Goal: Task Accomplishment & Management: Understand process/instructions

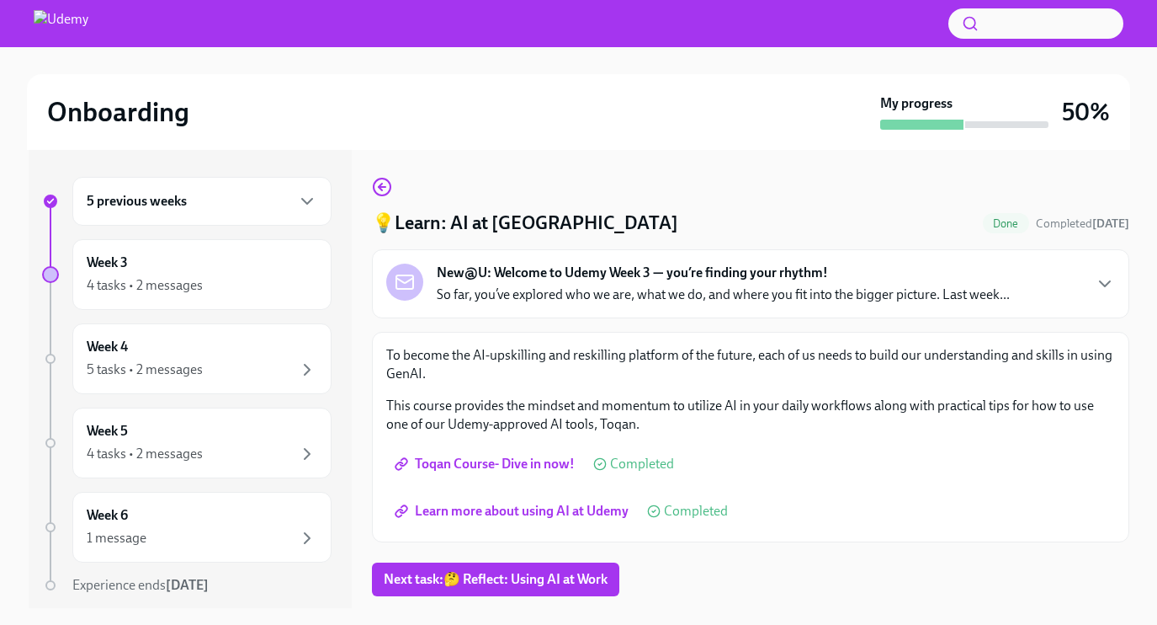
scroll to position [30, 0]
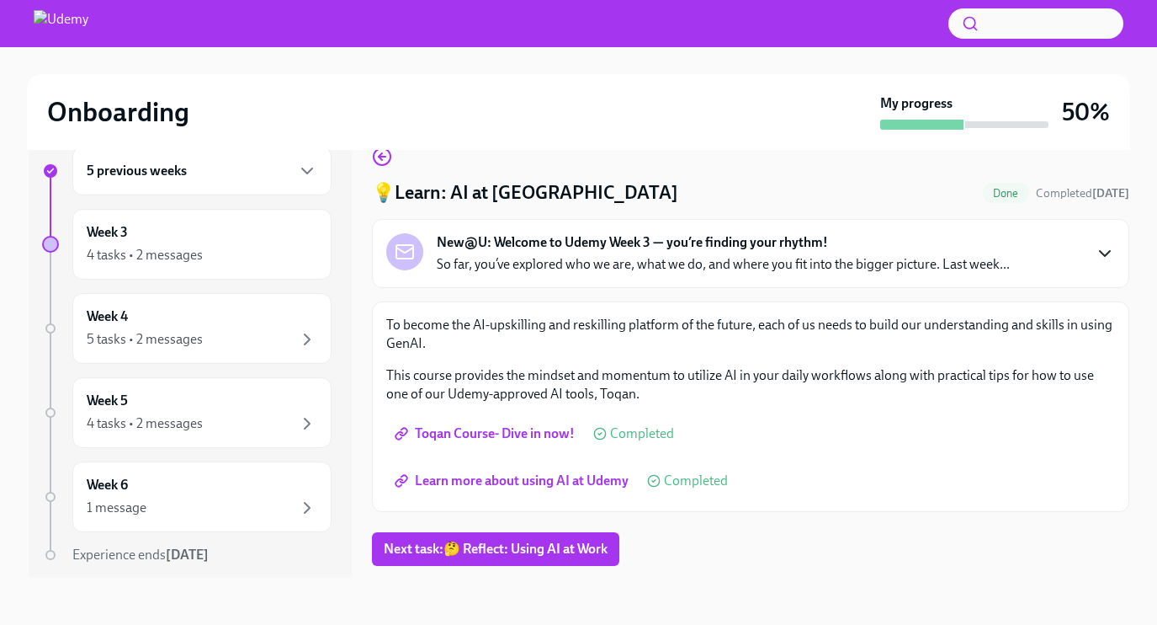
click at [1111, 259] on icon "button" at bounding box center [1105, 253] width 20 height 20
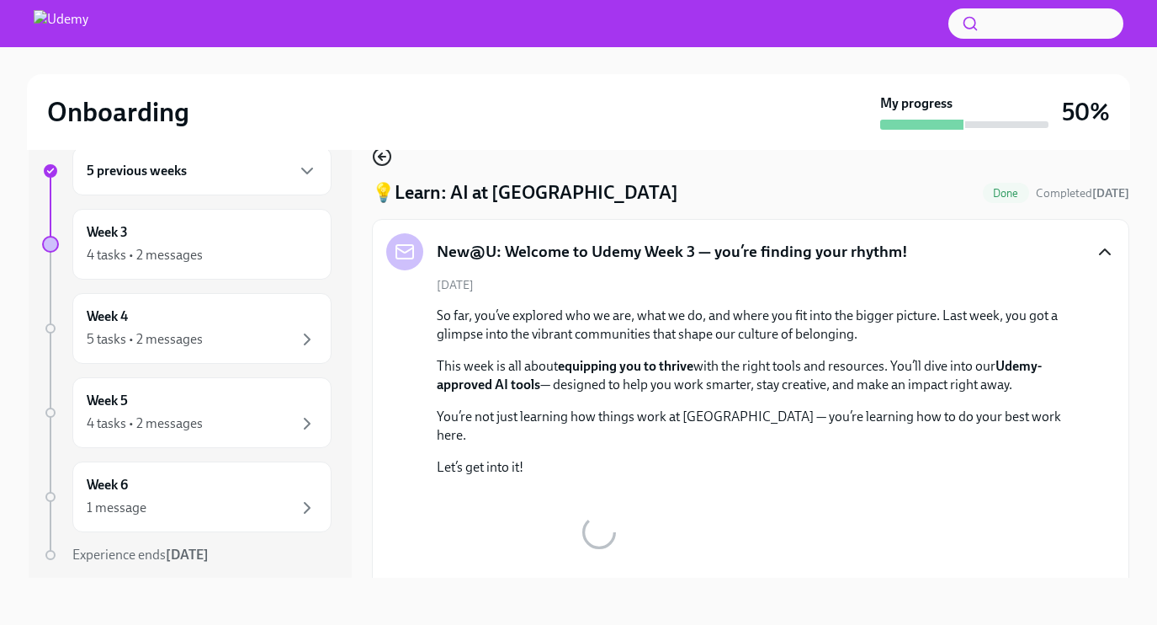
click at [384, 161] on icon "button" at bounding box center [382, 156] width 20 height 20
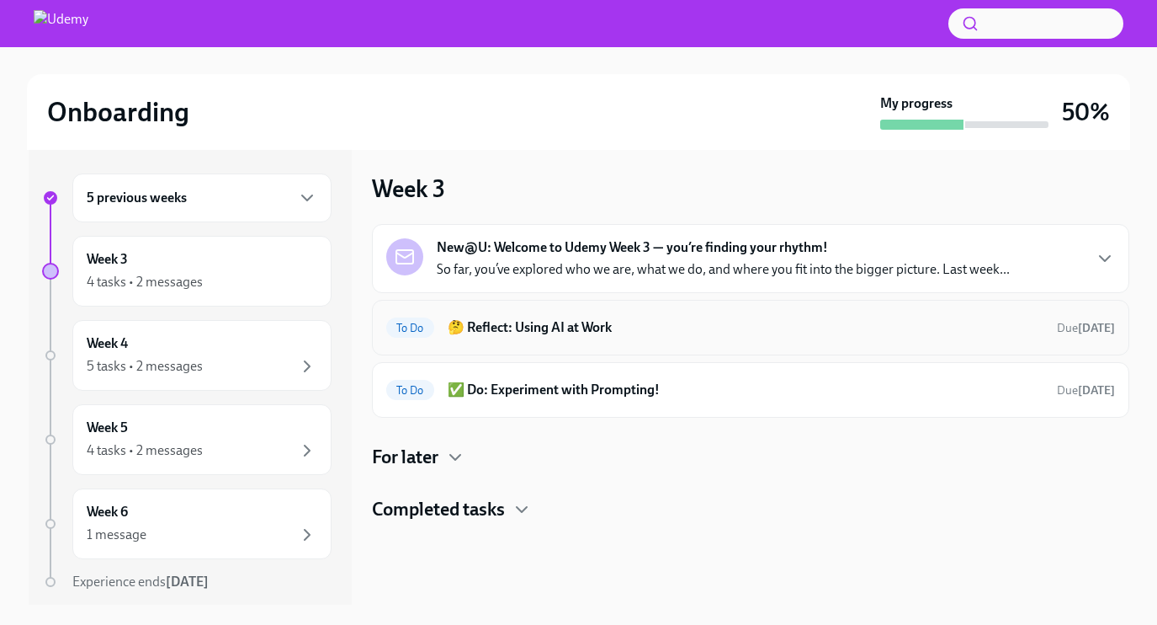
click at [598, 342] on div "To Do 🤔 Reflect: Using AI at Work Due [DATE]" at bounding box center [750, 328] width 757 height 56
click at [579, 326] on h6 "🤔 Reflect: Using AI at Work" at bounding box center [746, 327] width 596 height 19
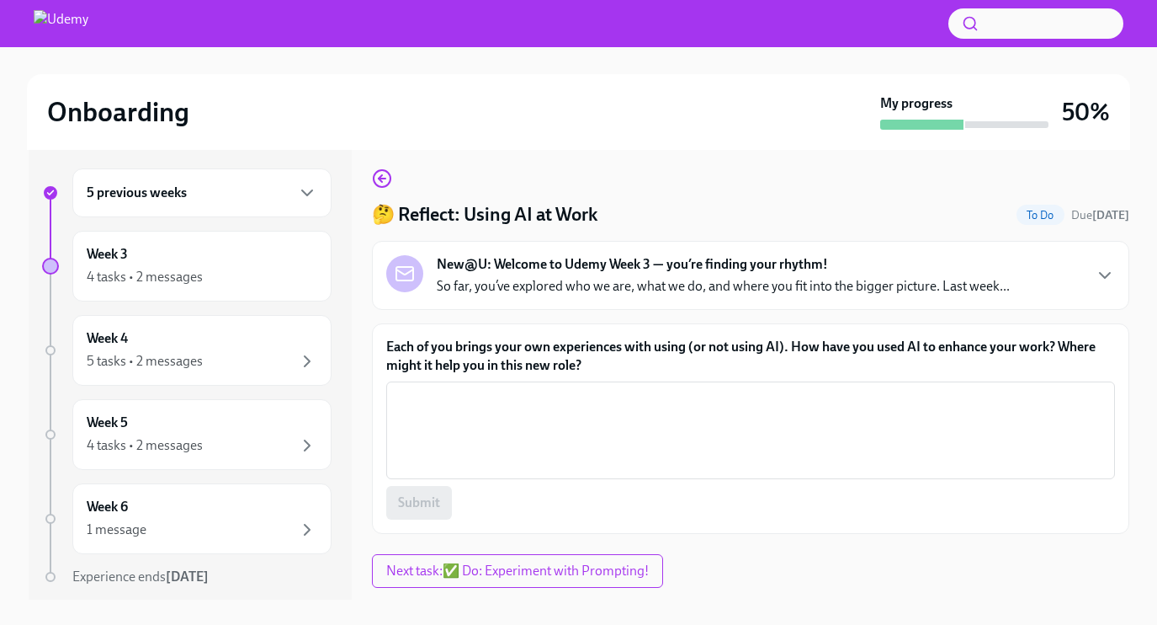
scroll to position [7, 0]
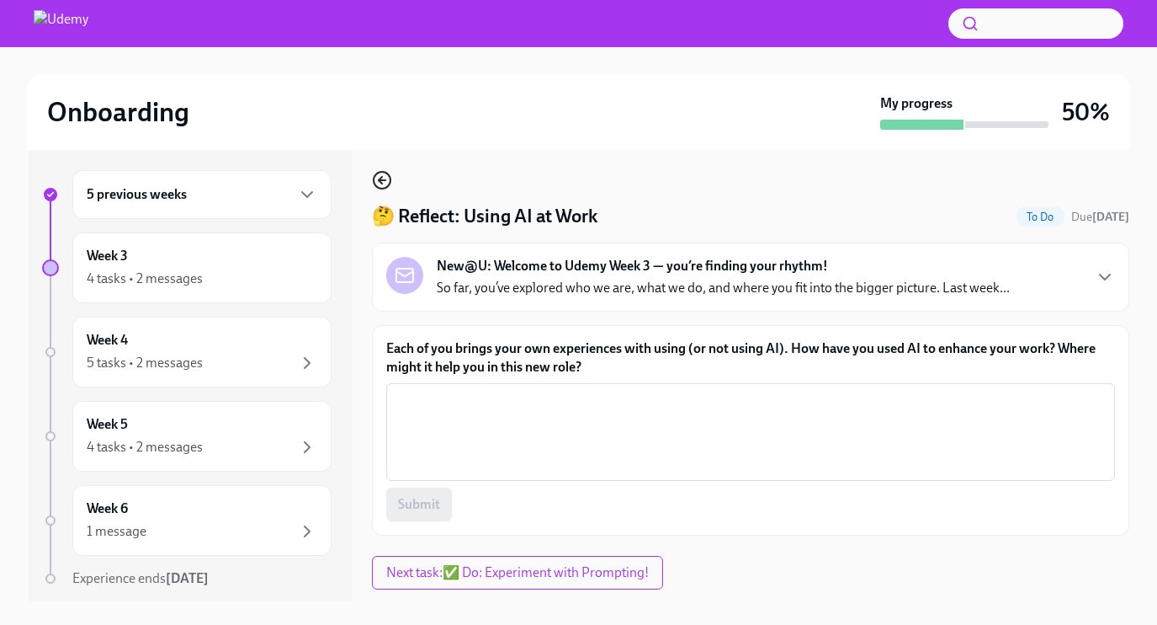
click at [385, 179] on icon "button" at bounding box center [382, 180] width 20 height 20
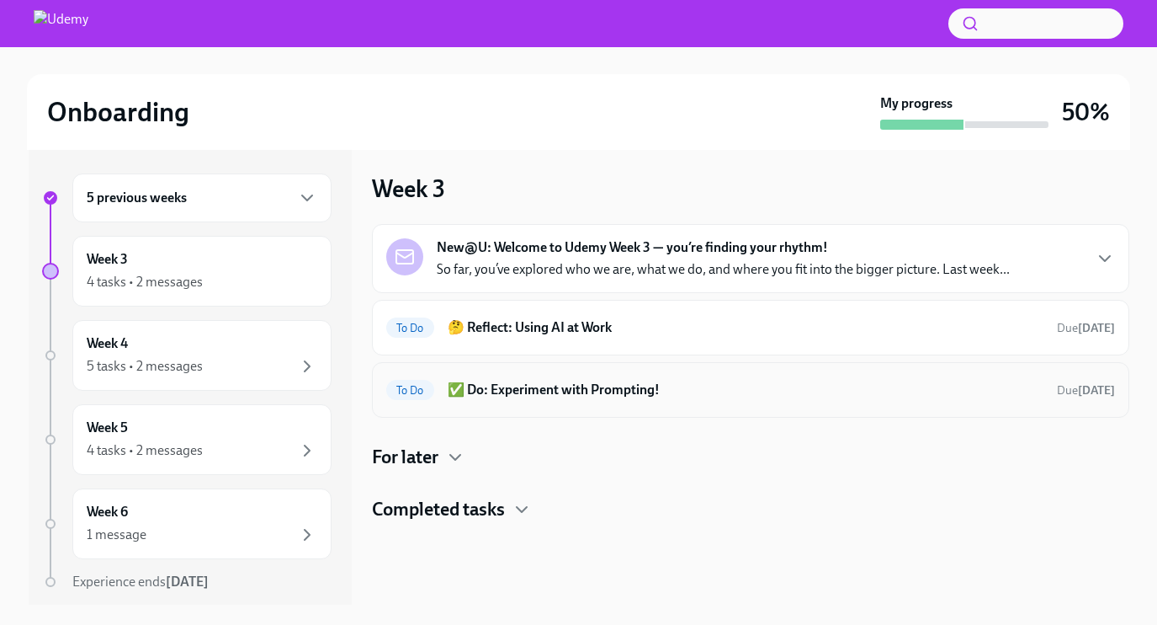
click at [575, 385] on h6 "✅ Do: Experiment with Prompting!" at bounding box center [746, 389] width 596 height 19
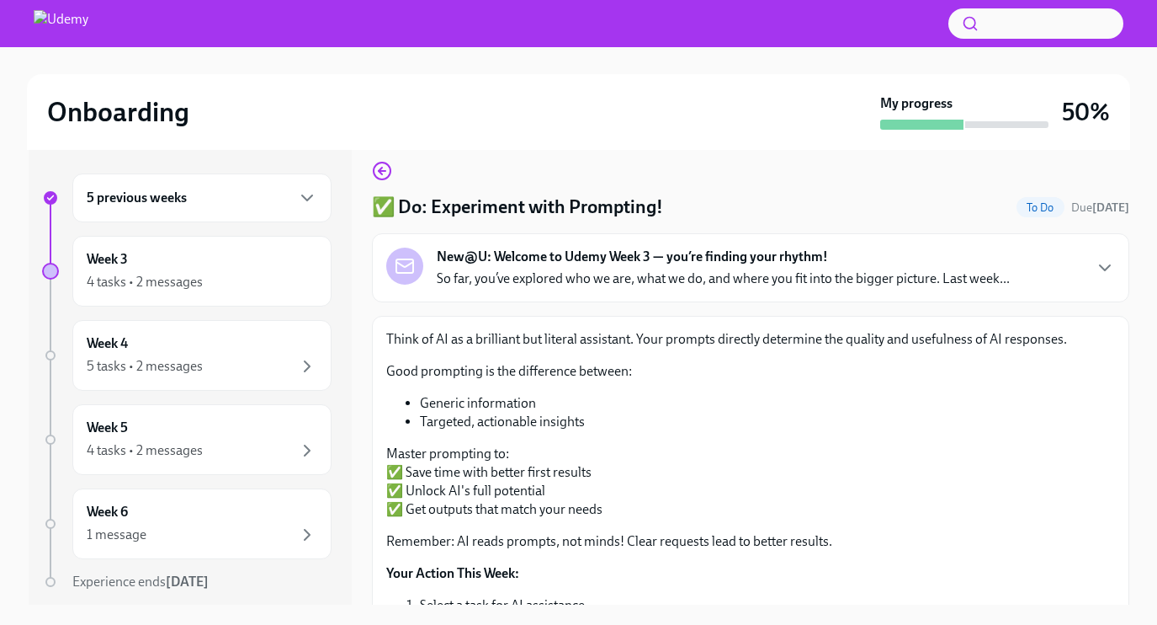
scroll to position [3, 0]
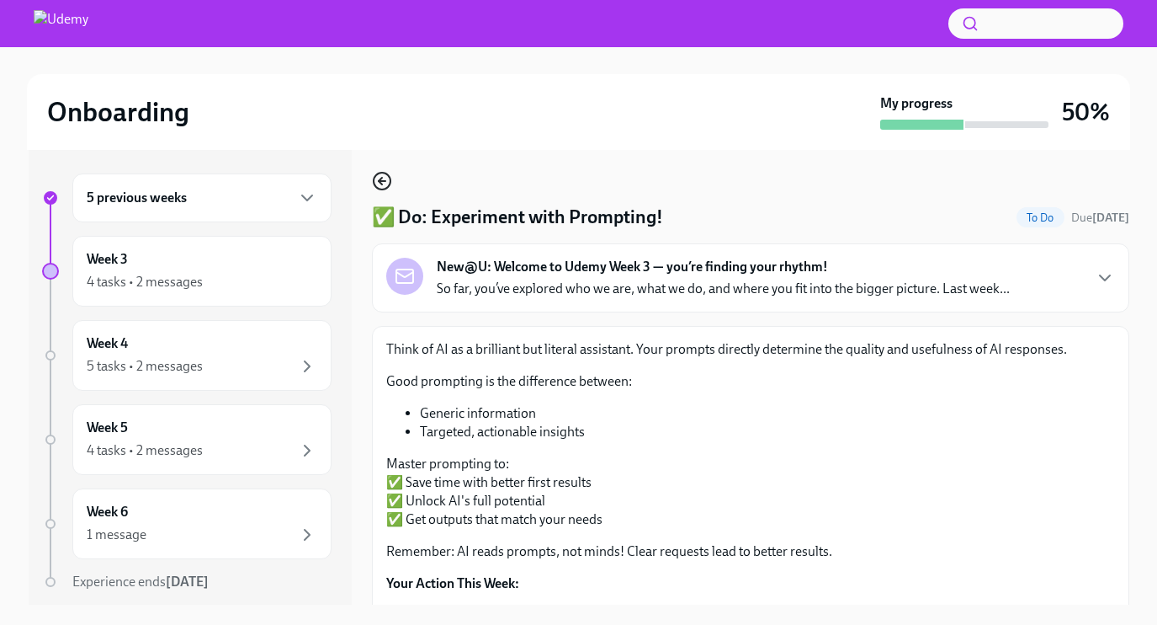
click at [379, 183] on icon "button" at bounding box center [380, 181] width 3 height 7
